Goal: Task Accomplishment & Management: Complete application form

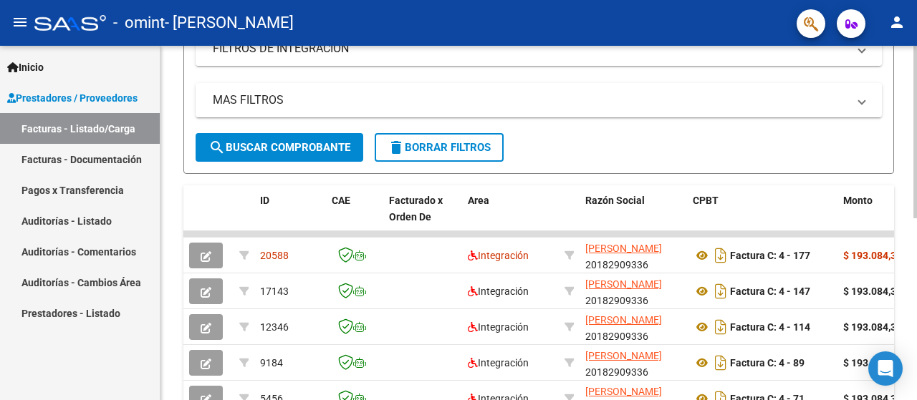
scroll to position [358, 0]
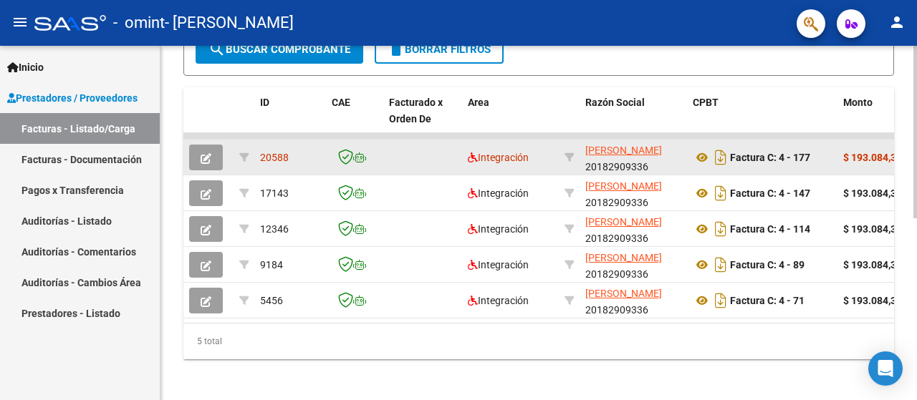
click at [205, 157] on icon "button" at bounding box center [205, 158] width 11 height 11
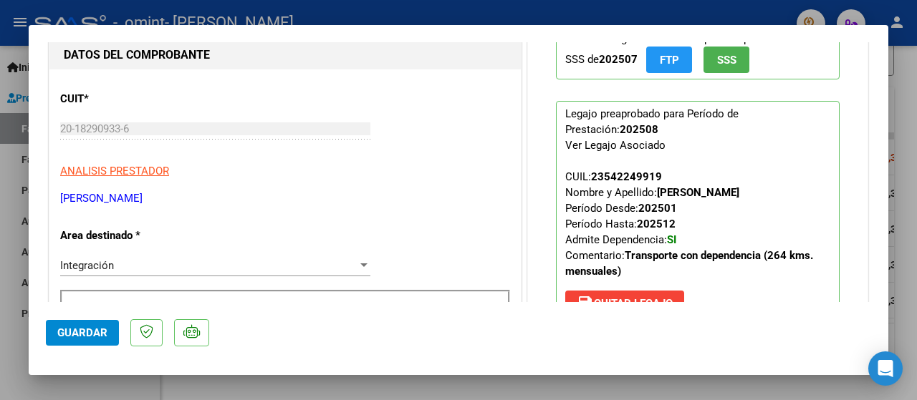
scroll to position [0, 0]
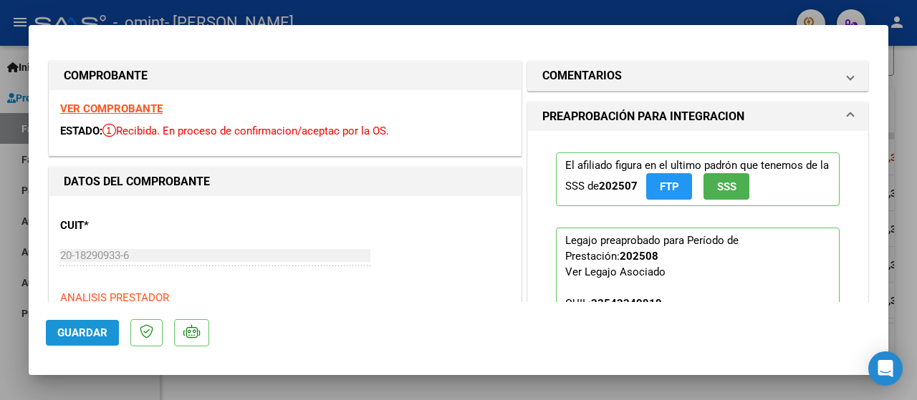
click at [80, 330] on span "Guardar" at bounding box center [82, 333] width 50 height 13
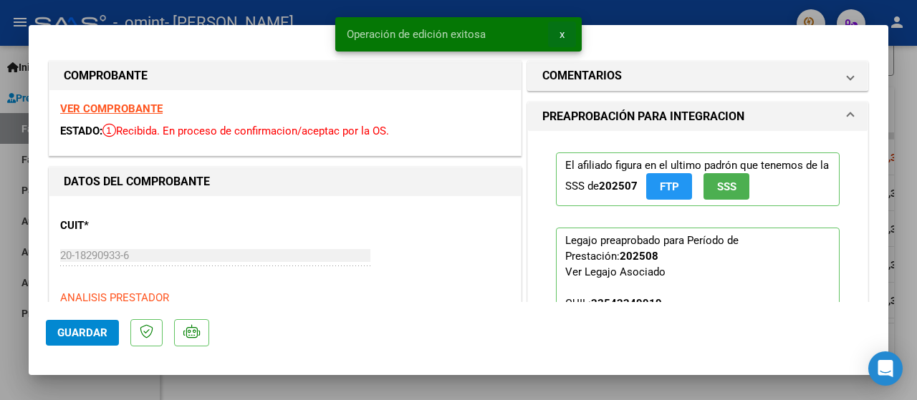
click at [561, 34] on span "x" at bounding box center [561, 34] width 5 height 13
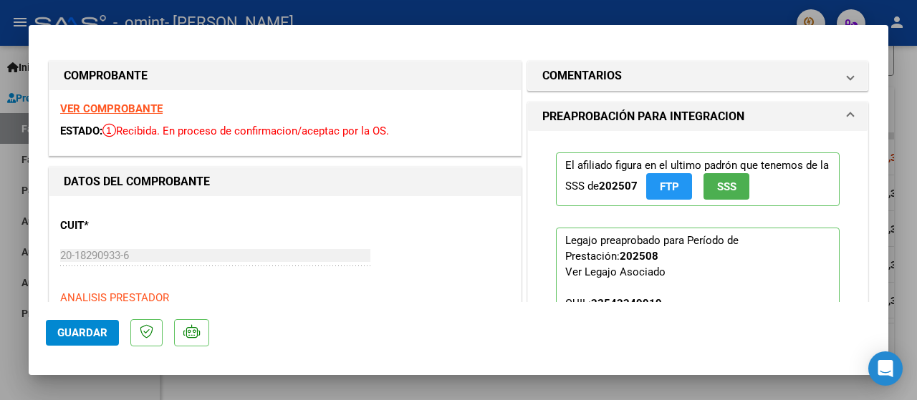
click at [18, 19] on div at bounding box center [458, 200] width 917 height 400
type input "$ 0,00"
